Goal: Book appointment/travel/reservation

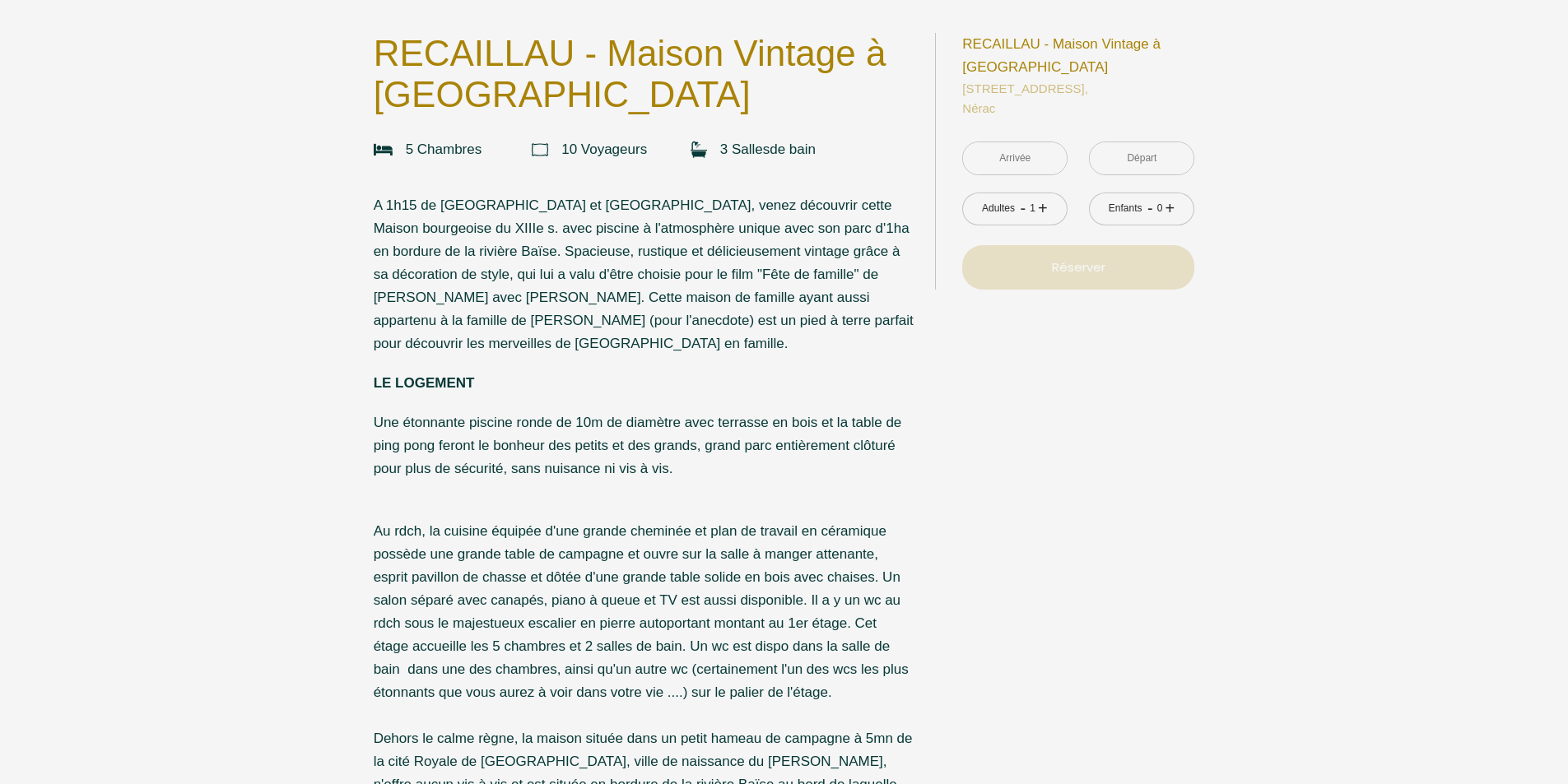
click at [1059, 161] on input "text" at bounding box center [1015, 158] width 104 height 32
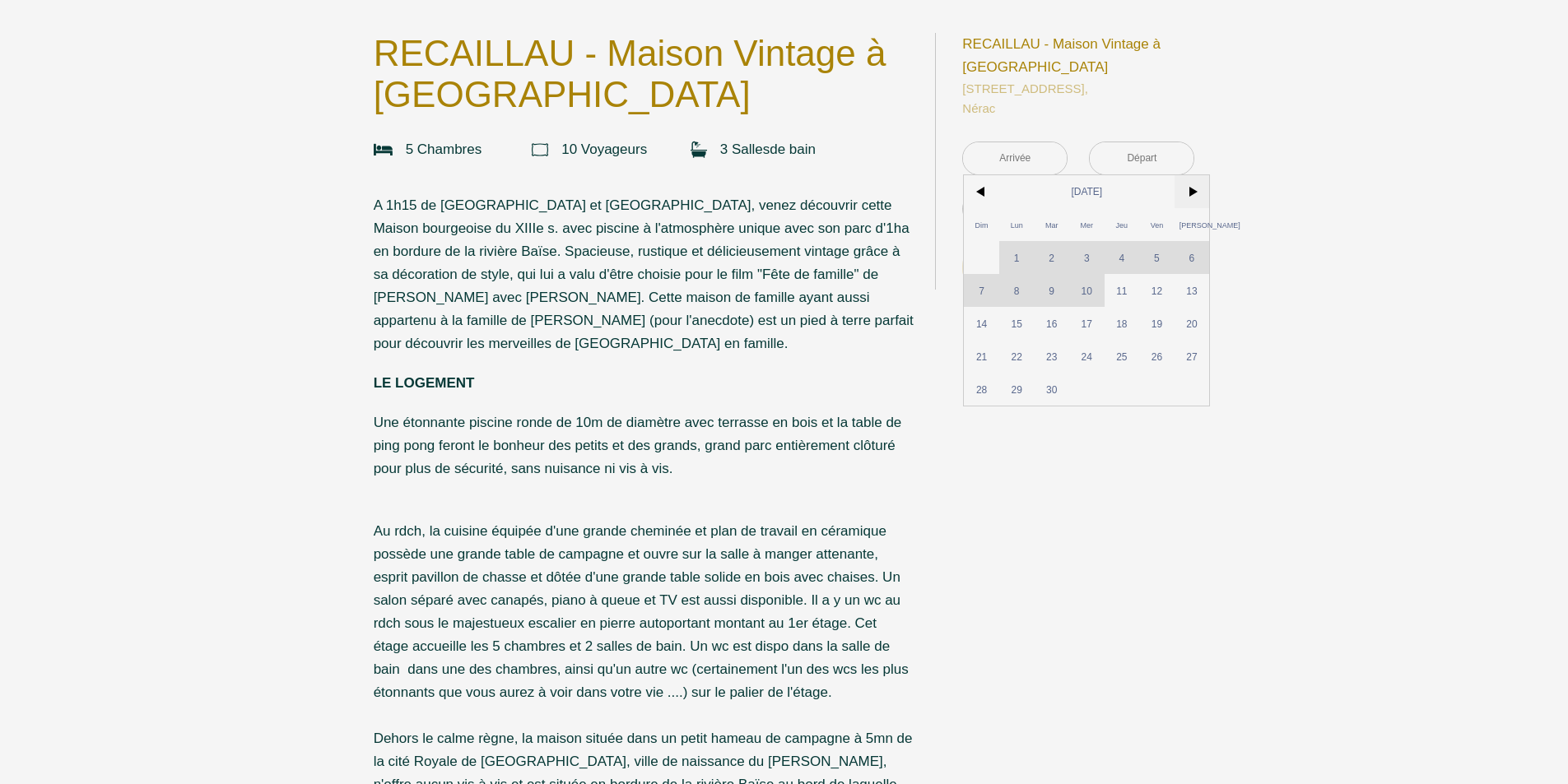
click at [1197, 188] on span ">" at bounding box center [1191, 192] width 36 height 33
click at [1197, 189] on span ">" at bounding box center [1191, 192] width 36 height 33
click at [1191, 193] on span ">" at bounding box center [1191, 192] width 36 height 33
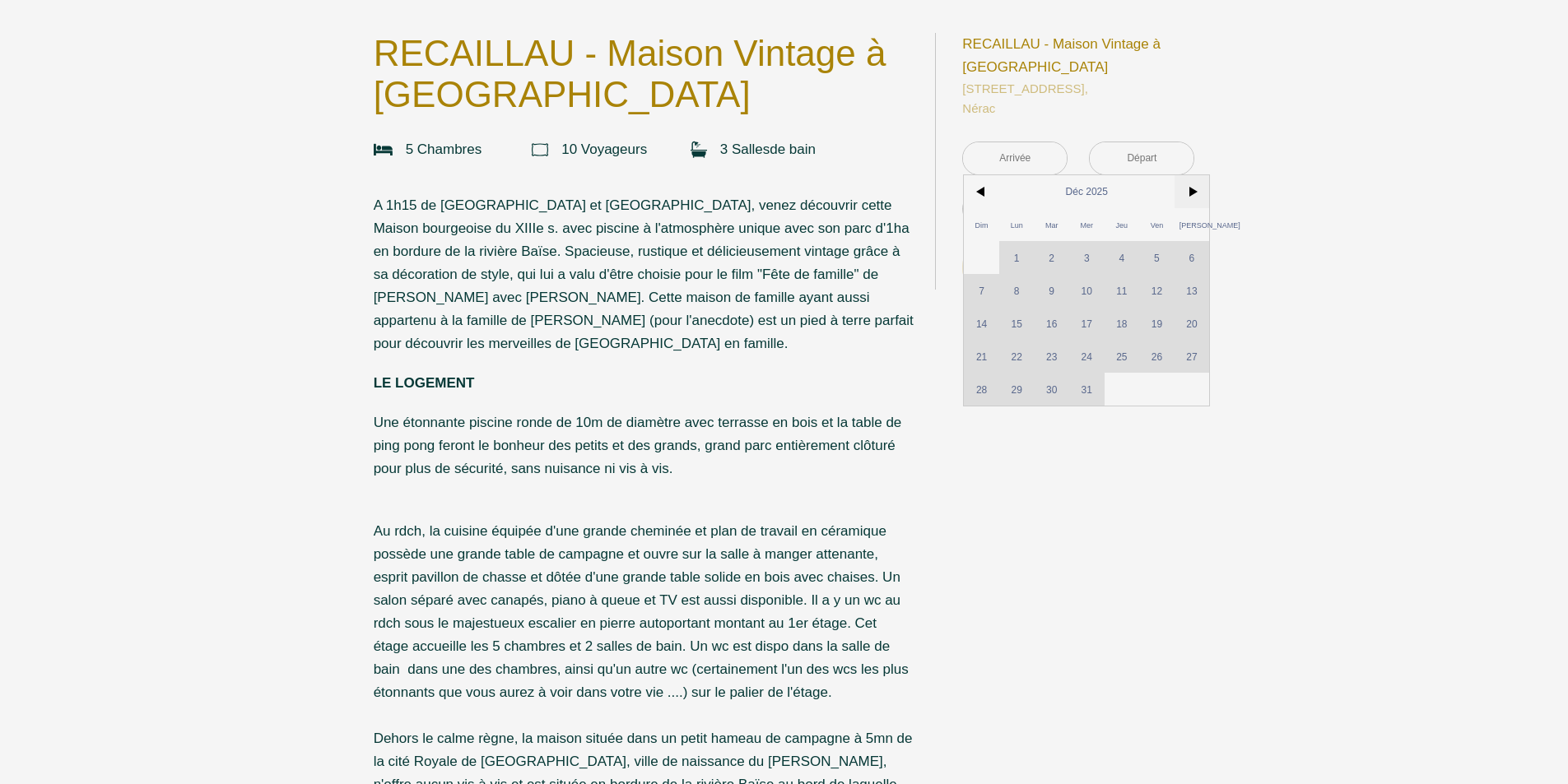
click at [1191, 193] on span ">" at bounding box center [1191, 192] width 36 height 33
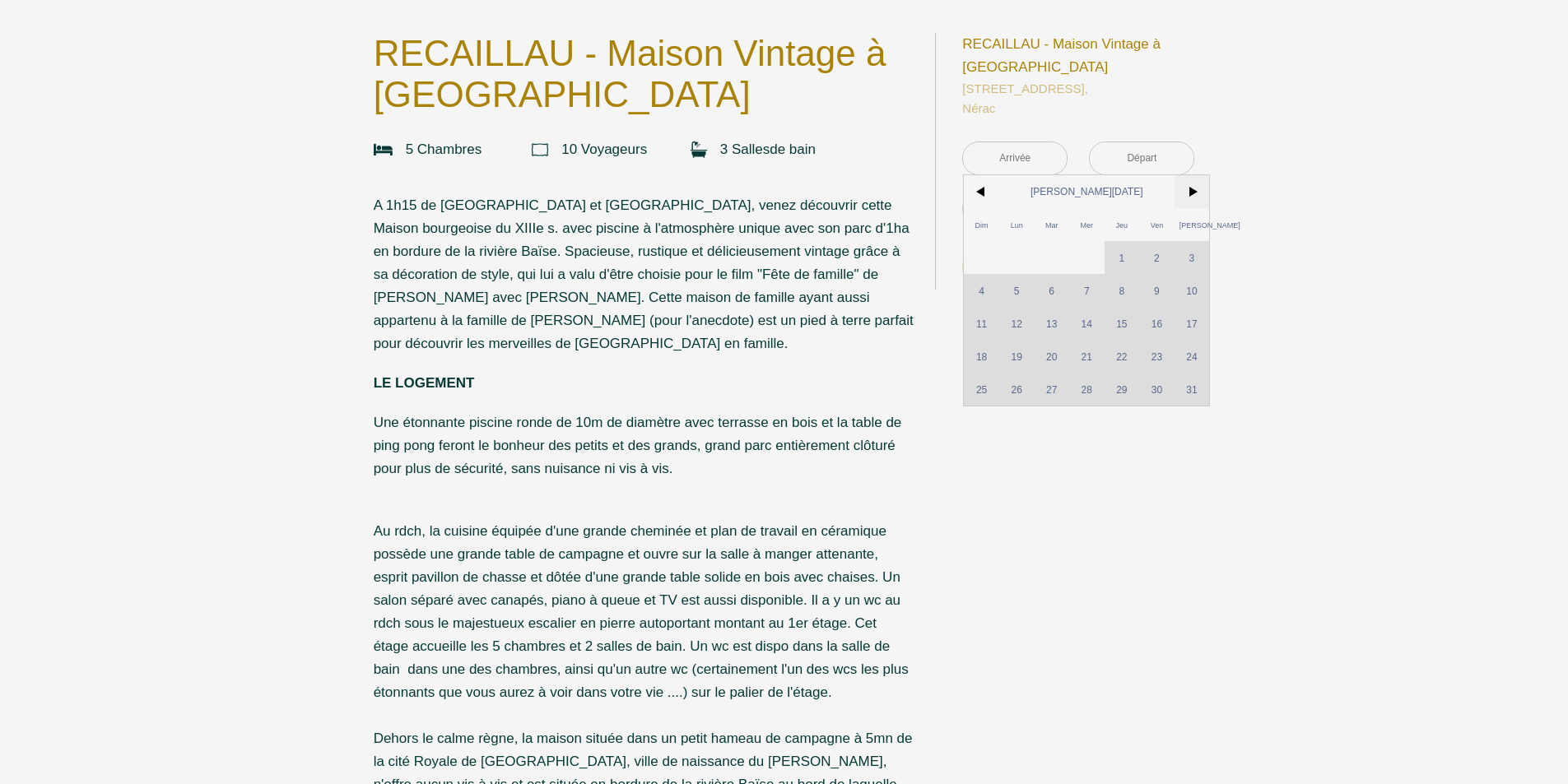
click at [1191, 193] on span ">" at bounding box center [1191, 192] width 36 height 33
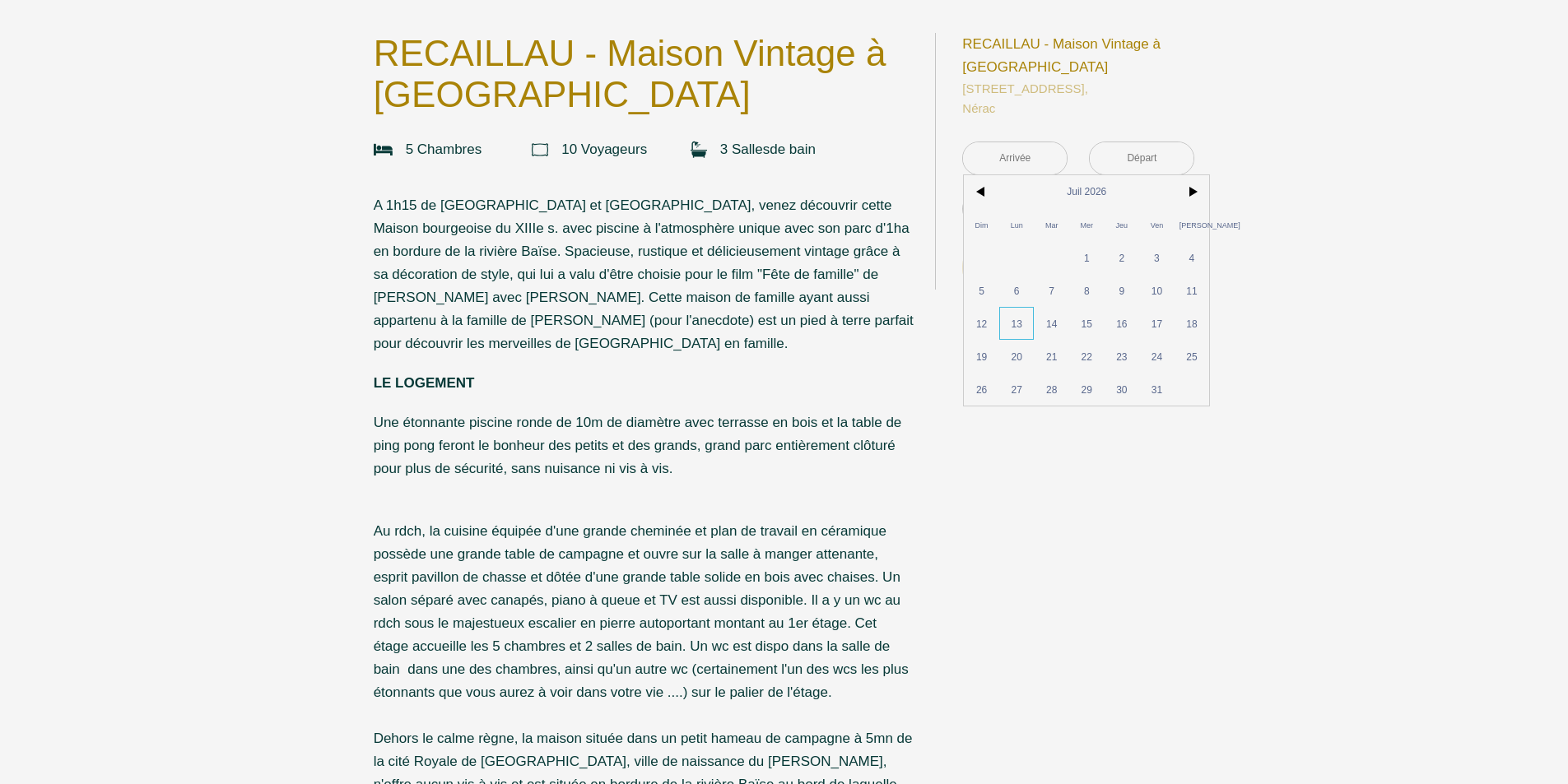
click at [1022, 327] on span "13" at bounding box center [1016, 323] width 36 height 33
type input "Lun 13 Juil 2026"
type input "Mar 14 Juil 2026"
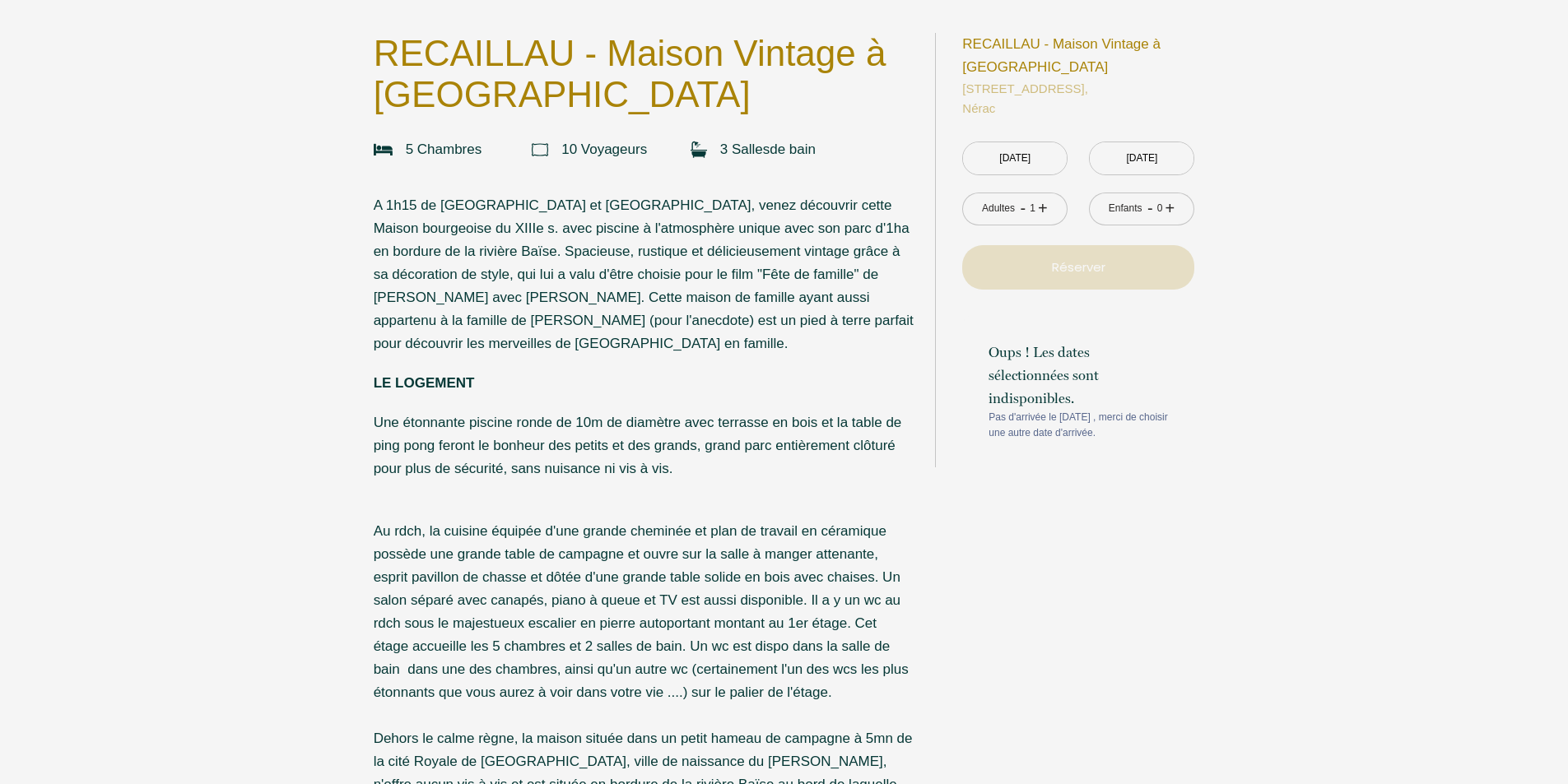
click at [1044, 211] on link "+" at bounding box center [1042, 208] width 10 height 25
click at [439, 97] on p "RECAILLAU - Maison Vintage à [GEOGRAPHIC_DATA]" at bounding box center [644, 74] width 540 height 82
click at [620, 61] on p "RECAILLAU - Maison Vintage à [GEOGRAPHIC_DATA]" at bounding box center [644, 74] width 540 height 82
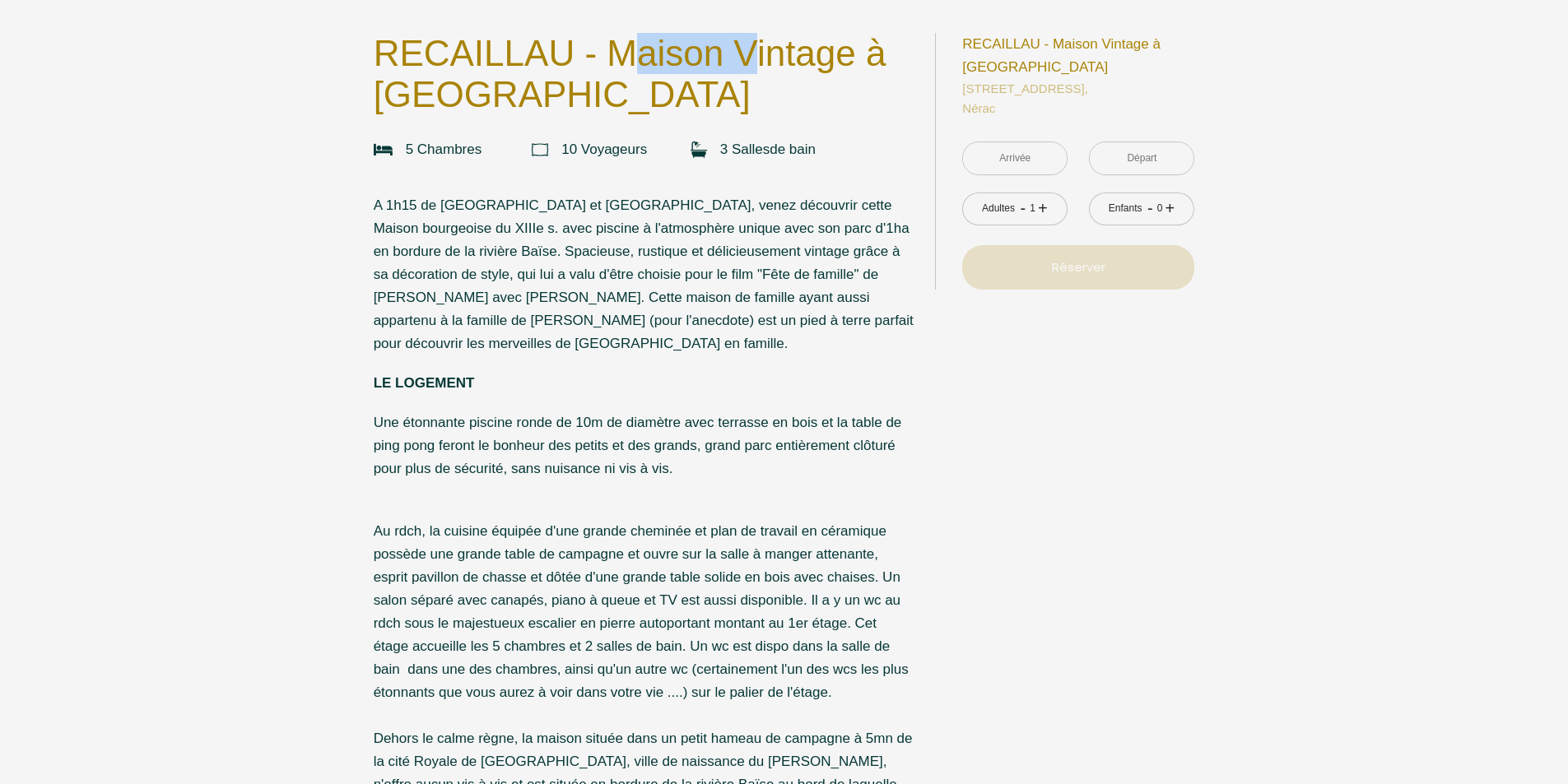
drag, startPoint x: 620, startPoint y: 61, endPoint x: 547, endPoint y: 48, distance: 74.1
click at [582, 54] on p "RECAILLAU - Maison Vintage à [GEOGRAPHIC_DATA]" at bounding box center [644, 74] width 540 height 82
